Goal: Task Accomplishment & Management: Manage account settings

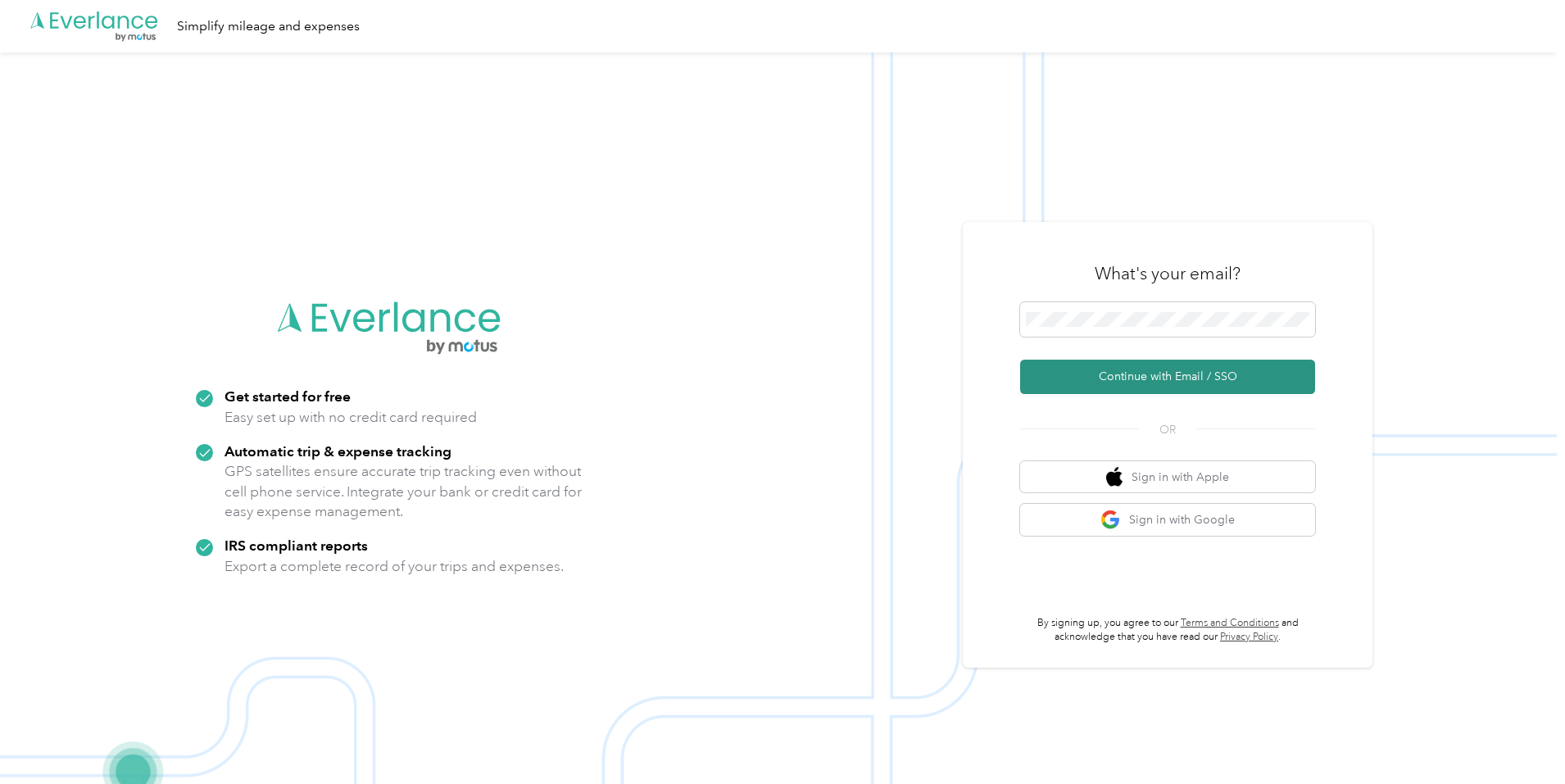
click at [1151, 375] on button "Continue with Email / SSO" at bounding box center [1167, 377] width 295 height 35
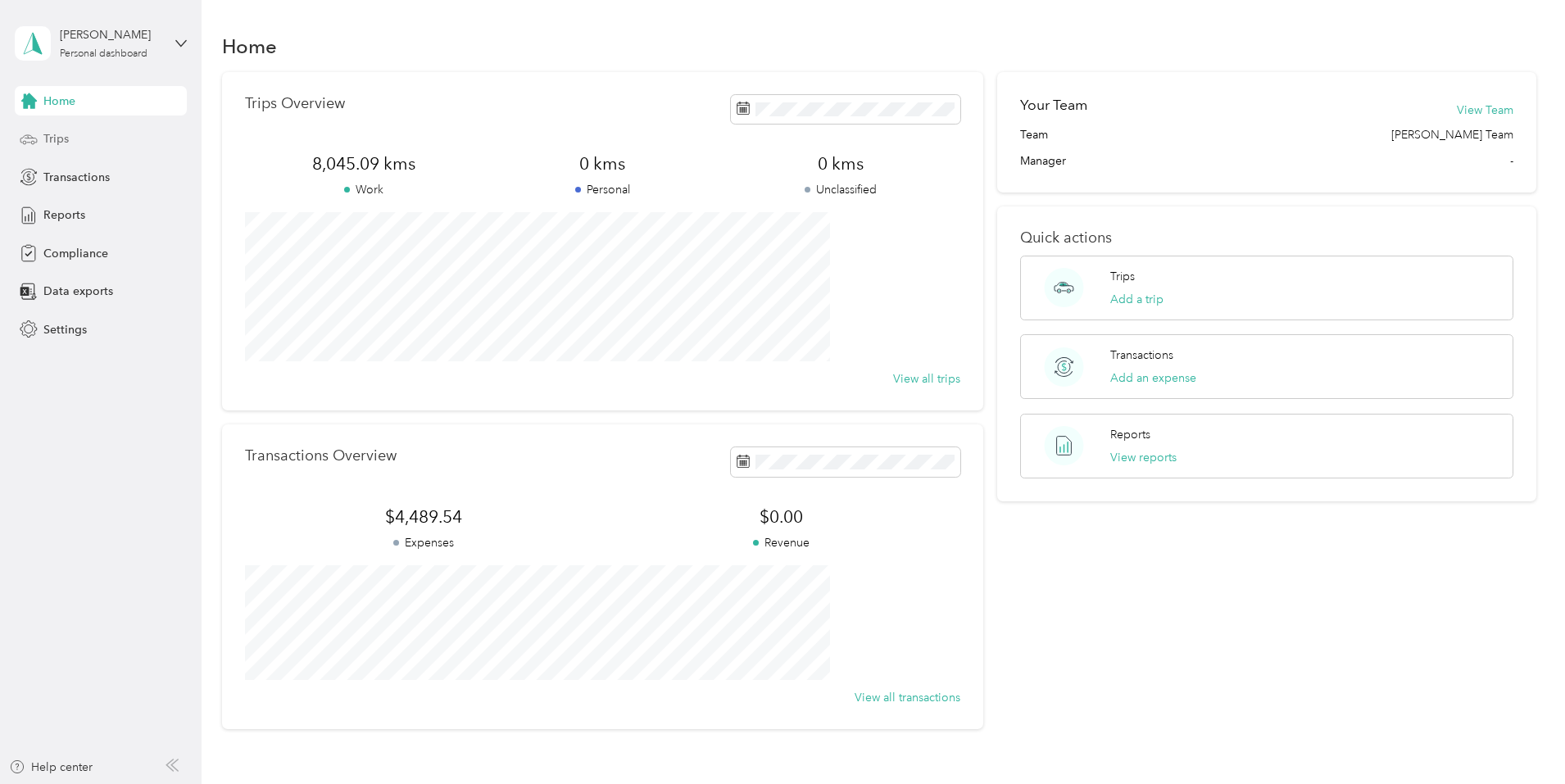
click at [47, 134] on span "Trips" at bounding box center [57, 139] width 26 height 17
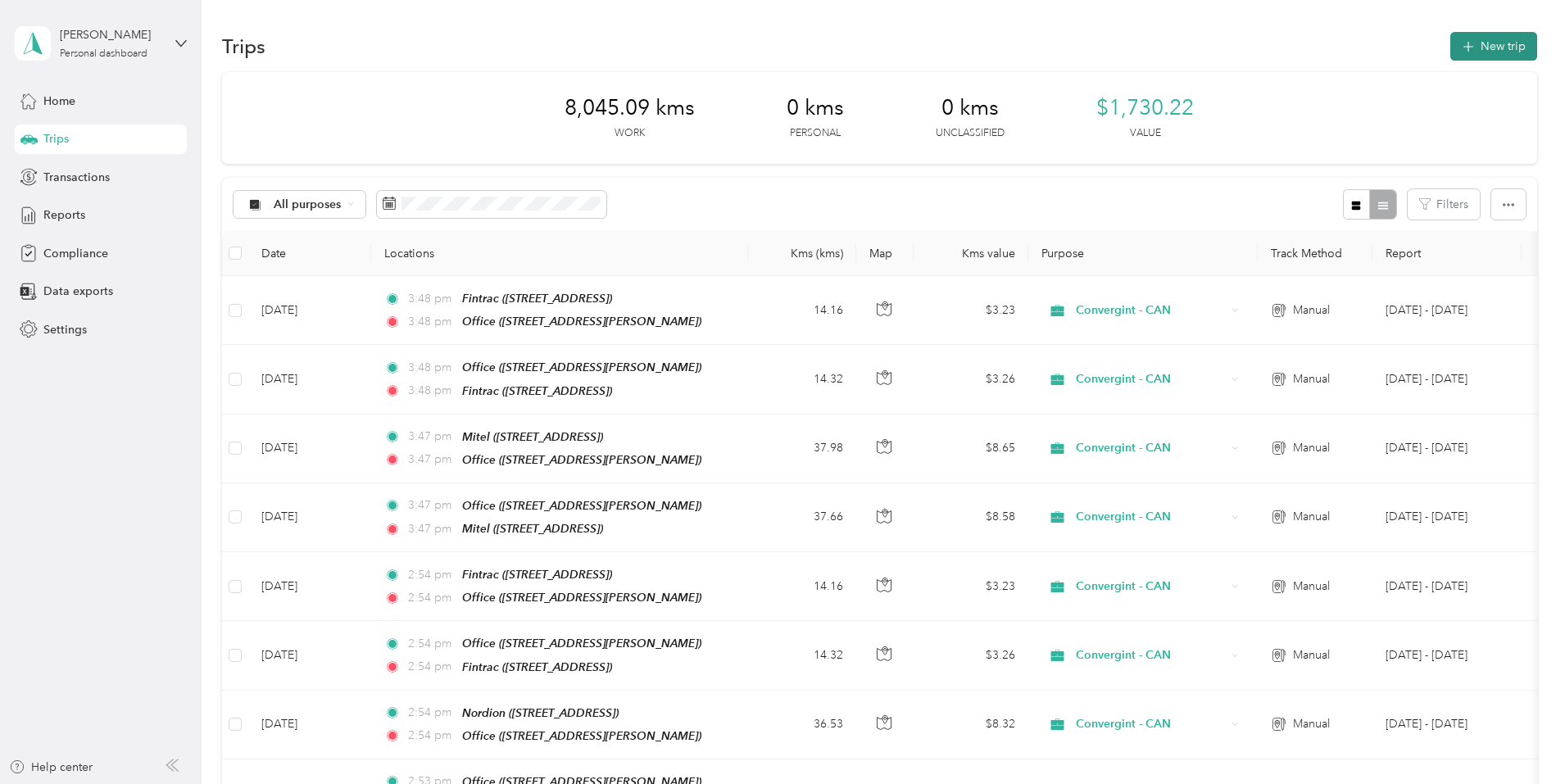
click at [1450, 45] on button "New trip" at bounding box center [1493, 46] width 87 height 28
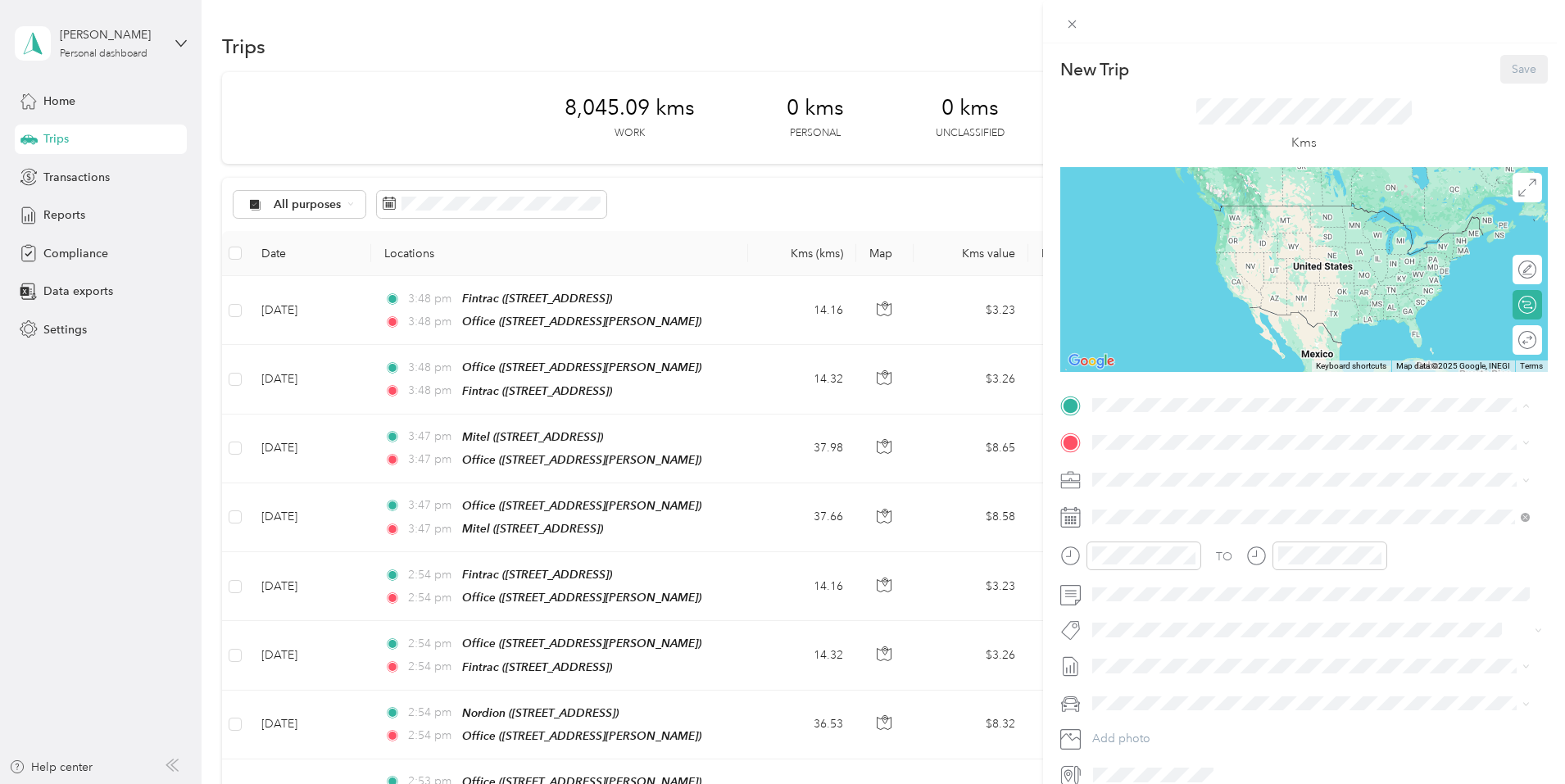
click at [1149, 519] on strong "Office" at bounding box center [1140, 521] width 34 height 15
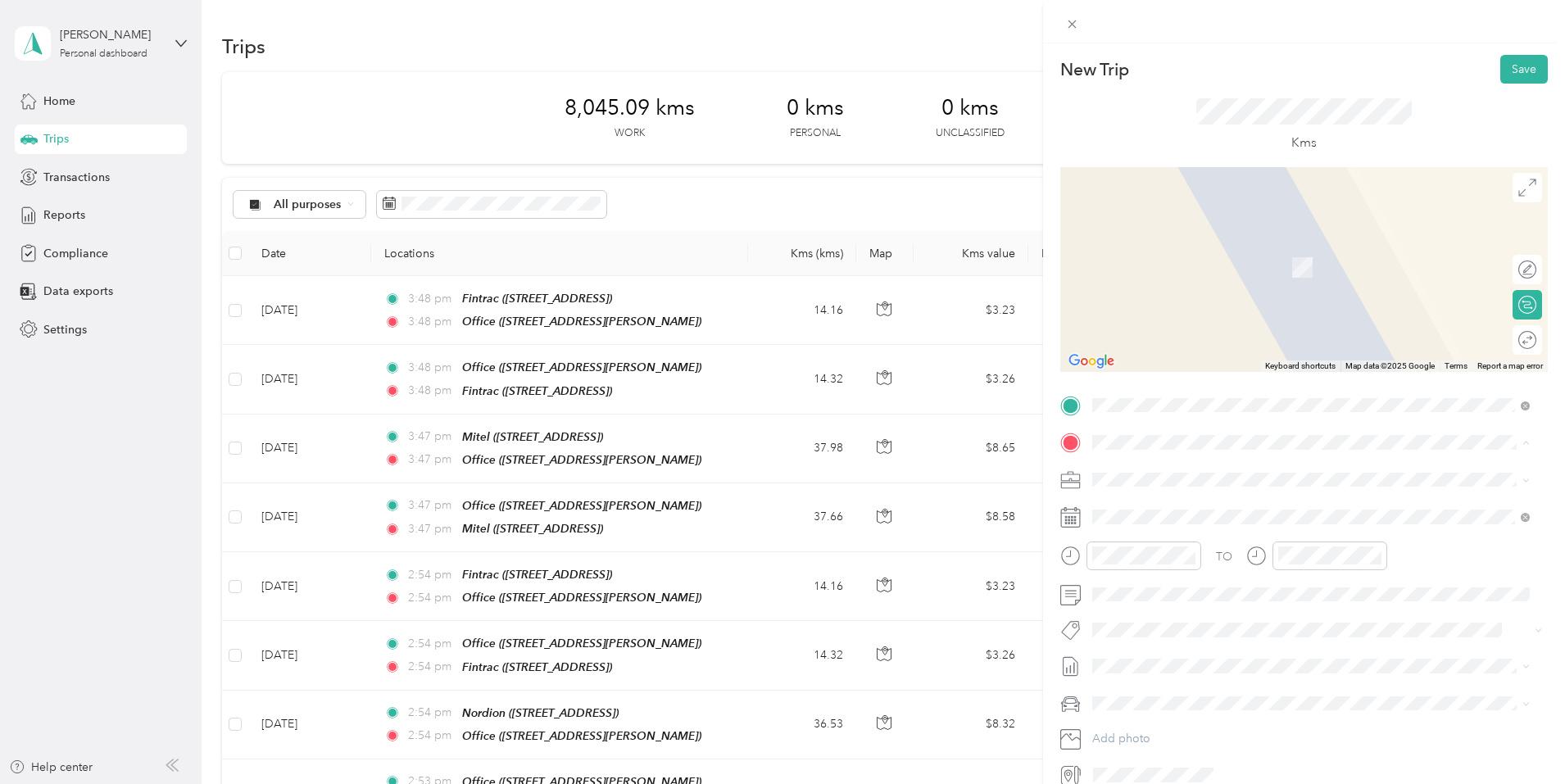
click at [1129, 507] on strong "Fintrac" at bounding box center [1141, 507] width 37 height 15
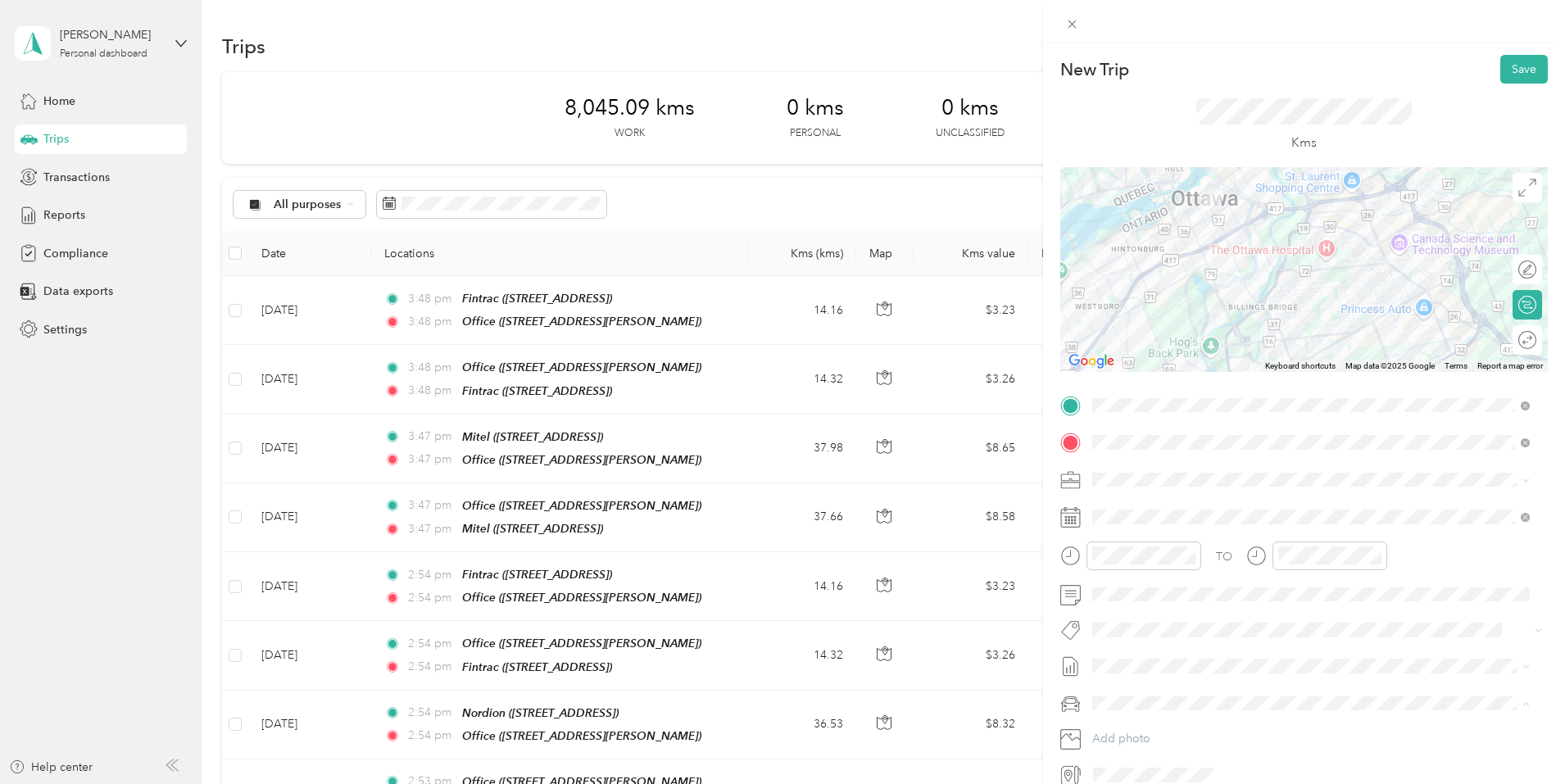
click at [1129, 729] on span "Mazda Mazda 3 GS" at bounding box center [1147, 731] width 100 height 14
click at [1515, 67] on button "Save" at bounding box center [1524, 68] width 47 height 28
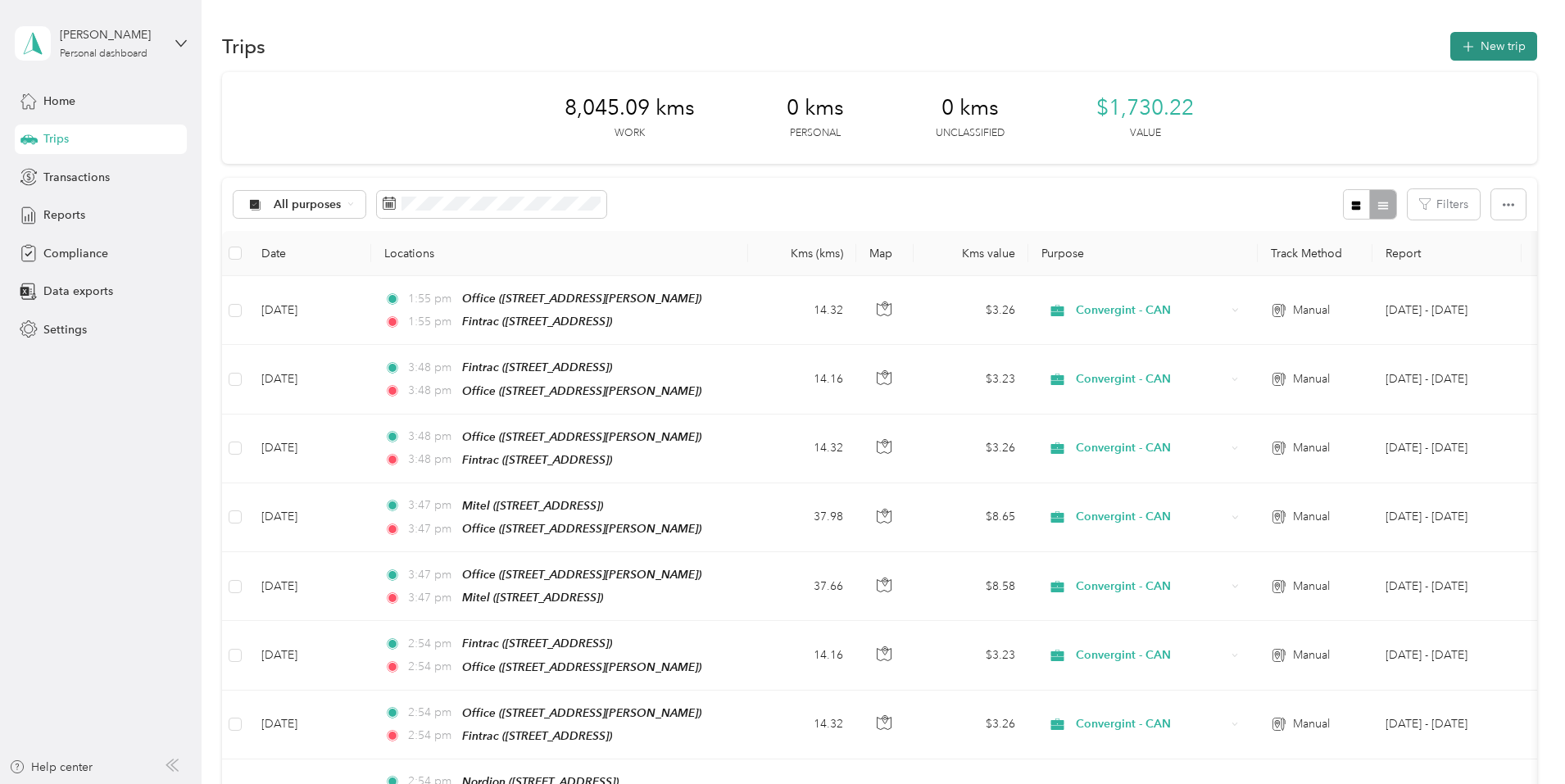
click at [1450, 38] on button "New trip" at bounding box center [1493, 46] width 87 height 28
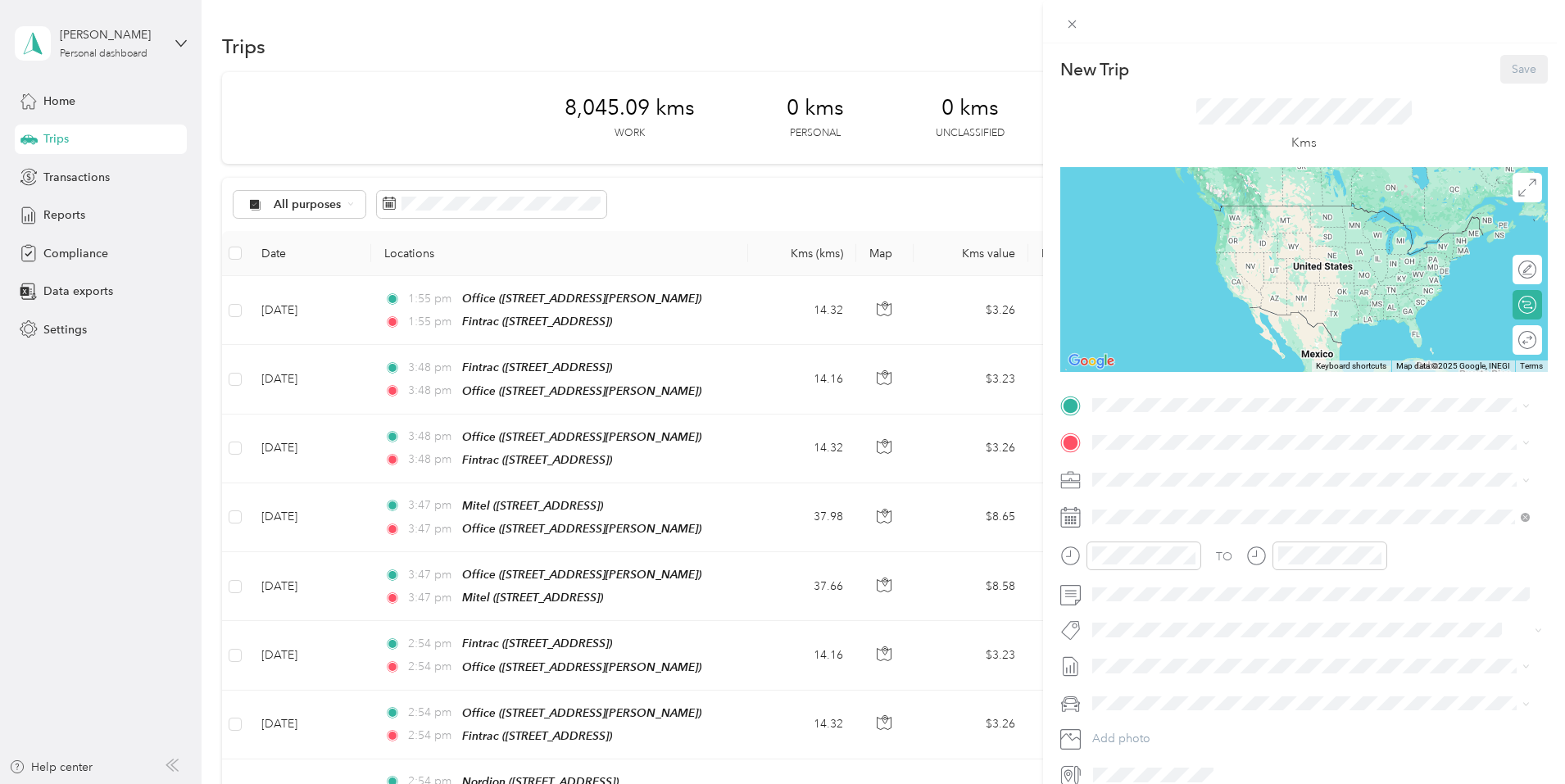
click at [1147, 467] on strong "Fintrac" at bounding box center [1141, 470] width 37 height 15
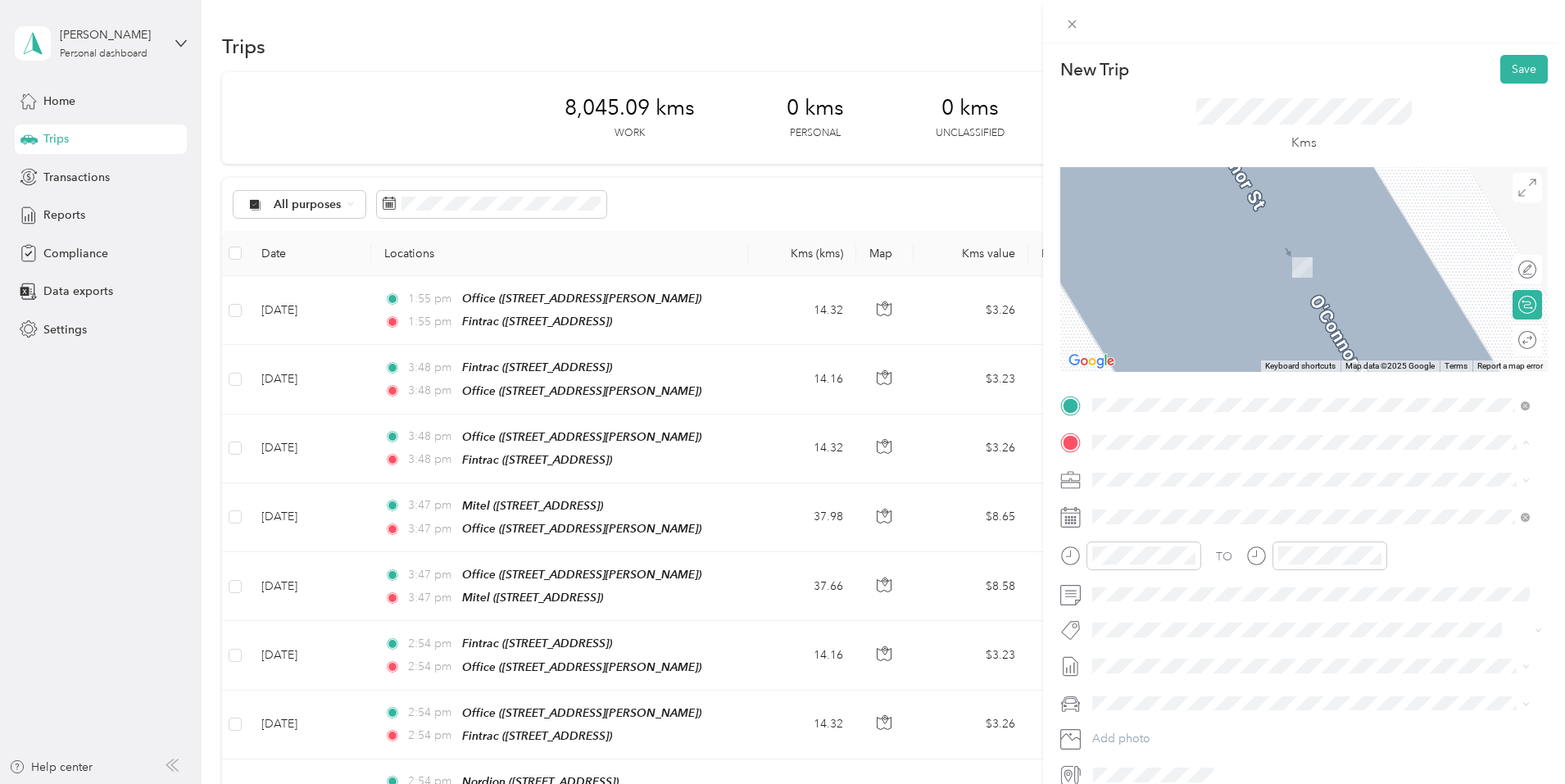
click at [1144, 554] on strong "Office" at bounding box center [1140, 559] width 34 height 15
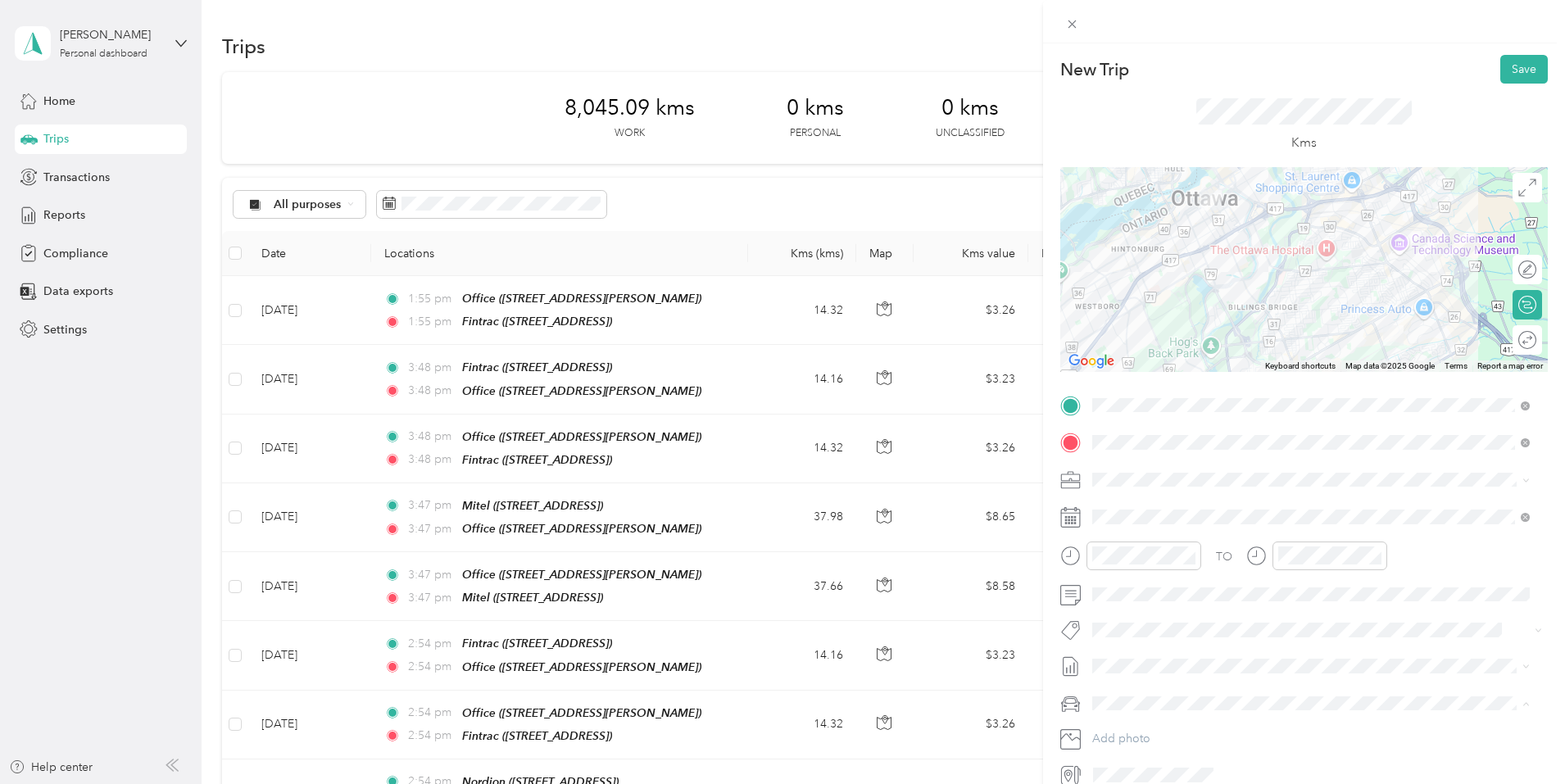
click at [1128, 725] on span "Mazda Mazda 3 GS" at bounding box center [1147, 731] width 100 height 14
click at [1517, 69] on button "Save" at bounding box center [1524, 68] width 47 height 28
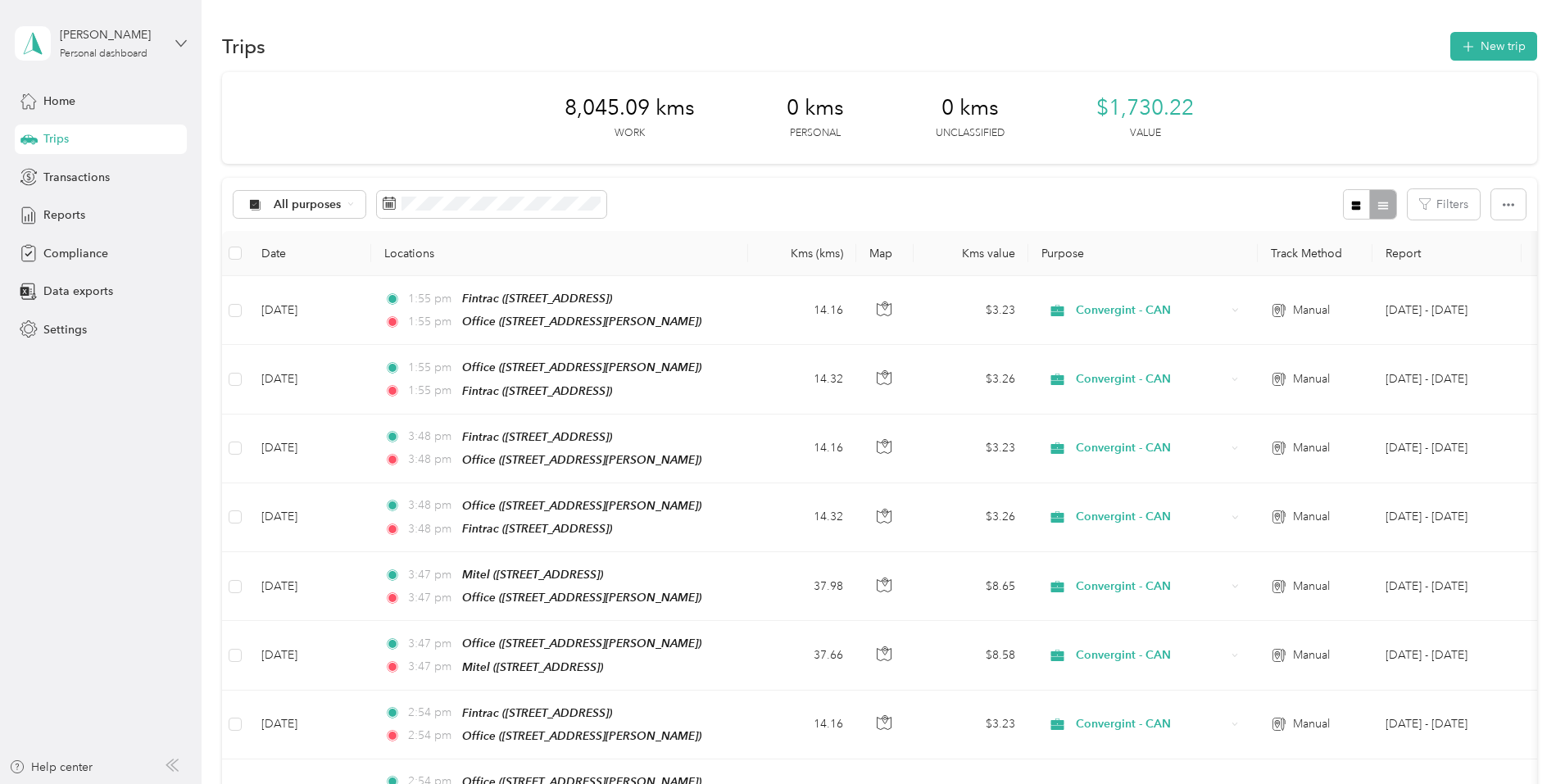
click at [185, 42] on icon at bounding box center [181, 43] width 10 height 5
click at [91, 128] on div "Log out" at bounding box center [60, 131] width 63 height 17
